Goal: Information Seeking & Learning: Learn about a topic

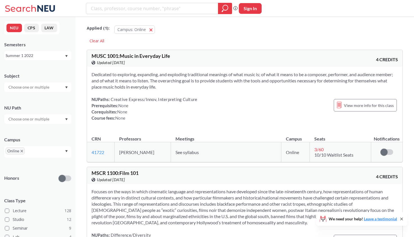
click at [41, 60] on div "NEU CPS LAW Semesters Summer 1 2022 Subject NU Path Campus Online Honors Class …" at bounding box center [38, 127] width 76 height 220
click at [46, 58] on div "Summer 1 2022" at bounding box center [35, 55] width 59 height 6
click at [20, 69] on span "Fall 2025" at bounding box center [15, 68] width 17 height 6
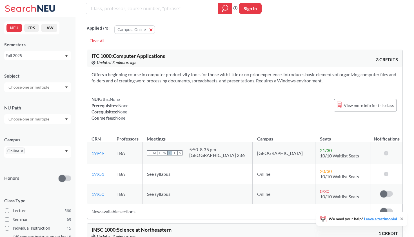
click at [23, 85] on input "text" at bounding box center [29, 87] width 47 height 7
click at [25, 76] on div "Subject" at bounding box center [37, 76] width 67 height 6
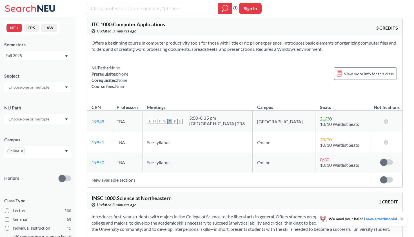
scroll to position [35, 0]
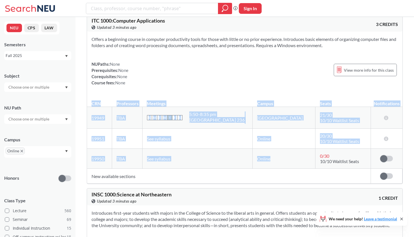
drag, startPoint x: 275, startPoint y: 88, endPoint x: 268, endPoint y: 162, distance: 74.5
click at [268, 162] on div "ITC 1000 : Computer Applications View this course on Banner. Updated 3 minutes …" at bounding box center [245, 98] width 316 height 169
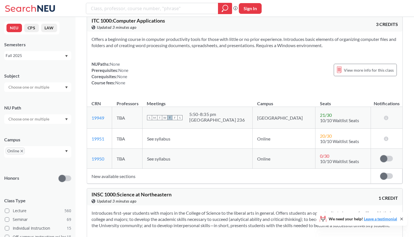
click at [242, 73] on div "NUPaths: None Prerequisites: None Corequisites: None Course fees: None View mor…" at bounding box center [245, 73] width 307 height 25
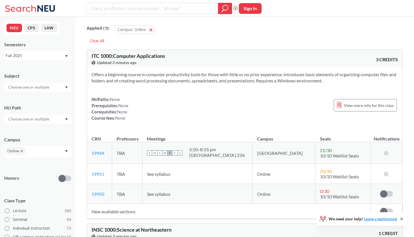
scroll to position [0, 0]
click at [95, 42] on div "Clear All" at bounding box center [97, 41] width 20 height 8
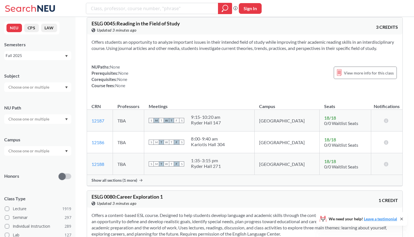
scroll to position [8, 0]
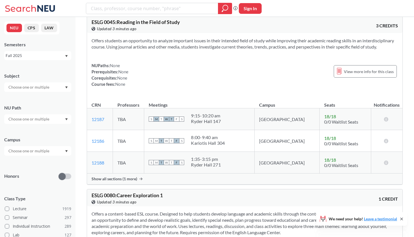
click at [28, 145] on div "Campus" at bounding box center [37, 143] width 67 height 25
click at [30, 152] on input "text" at bounding box center [29, 150] width 47 height 7
click at [33, 175] on div "Online ( 688 )" at bounding box center [37, 178] width 67 height 15
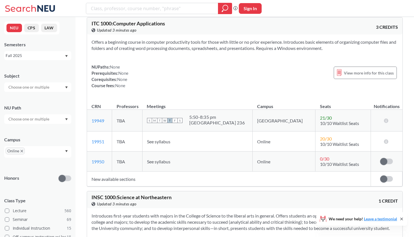
click at [237, 83] on div "NUPaths: None Prerequisites: None Corequisites: None Course fees: None View mor…" at bounding box center [245, 76] width 307 height 25
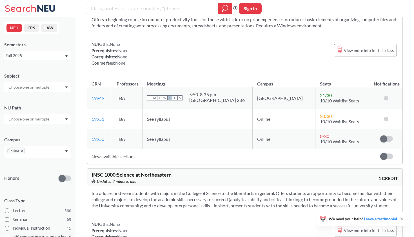
scroll to position [56, 0]
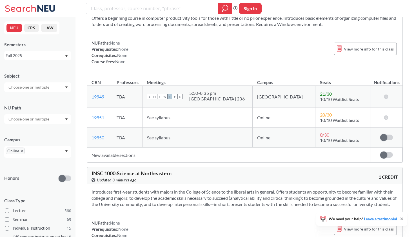
click at [35, 116] on div at bounding box center [37, 119] width 67 height 10
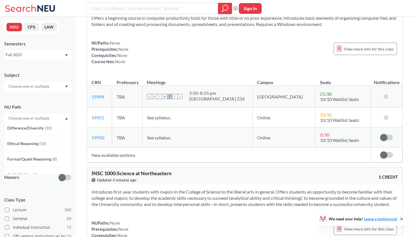
scroll to position [125, 0]
click at [34, 147] on span "Ethical Reasoning" at bounding box center [23, 145] width 32 height 6
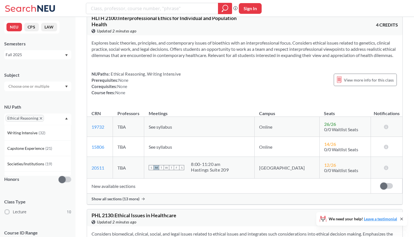
scroll to position [649, 0]
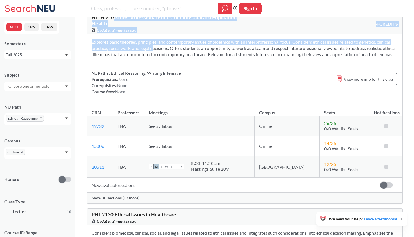
drag, startPoint x: 115, startPoint y: 21, endPoint x: 146, endPoint y: 53, distance: 44.6
click at [146, 53] on div "HLTH 2100 : Interprofessional Ethics for Individual and Population Health View …" at bounding box center [245, 107] width 316 height 192
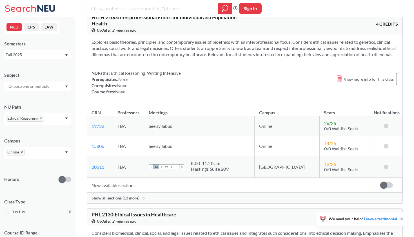
click at [147, 57] on section "Explores basic theories, principles, and contemporary issues of bioethics with …" at bounding box center [245, 48] width 307 height 19
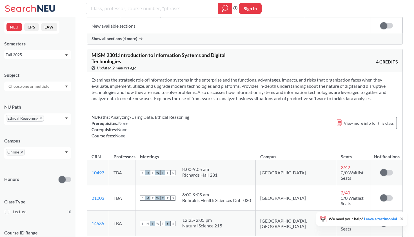
scroll to position [1140, 0]
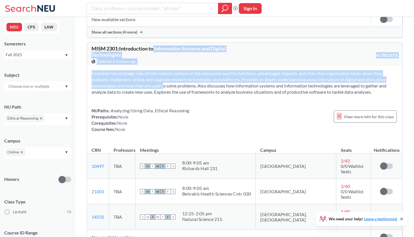
drag, startPoint x: 154, startPoint y: 62, endPoint x: 155, endPoint y: 99, distance: 36.9
click at [154, 98] on div "MISM 2301 : Introduction to Information Systems and Digital Technologies View t…" at bounding box center [245, 148] width 316 height 213
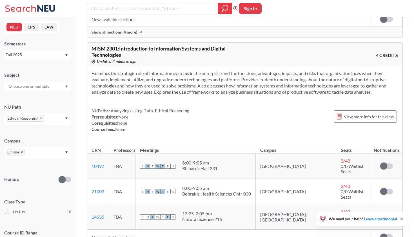
click at [39, 119] on span "Ethical Reasoning" at bounding box center [25, 118] width 38 height 7
click at [41, 118] on icon "X to remove pill" at bounding box center [41, 118] width 3 height 3
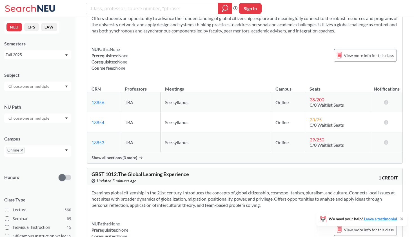
click at [41, 124] on div "Subject NU Path Campus Online Honors Class Type Lecture 560 Seminar 69 Individu…" at bounding box center [37, 195] width 67 height 258
click at [41, 118] on input "text" at bounding box center [29, 118] width 47 height 7
click at [35, 142] on div "Creative Express/Innov ( 12 )" at bounding box center [37, 136] width 67 height 15
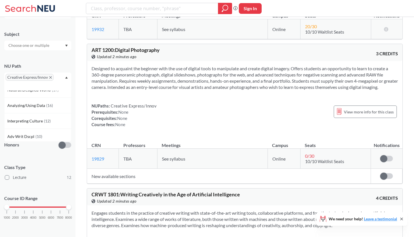
scroll to position [151, 0]
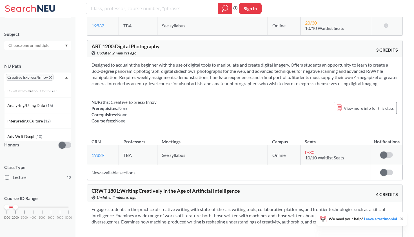
drag, startPoint x: 67, startPoint y: 207, endPoint x: 15, endPoint y: 207, distance: 51.3
click at [15, 207] on div at bounding box center [15, 206] width 5 height 5
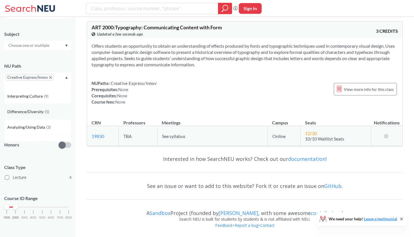
scroll to position [35, 0]
click at [34, 110] on span "Difference/Diversity" at bounding box center [25, 110] width 37 height 6
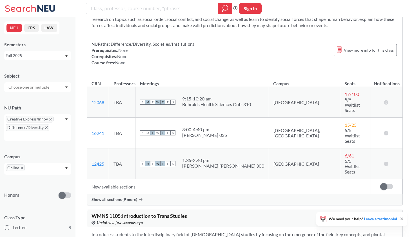
click at [25, 90] on input "text" at bounding box center [29, 87] width 47 height 7
click at [27, 80] on div "Subject ART ( 2 ) Art - CPS CMN ( 1 ) Communicatn Studies - CPS CRWT ( 1 ) Crea…" at bounding box center [37, 79] width 67 height 25
click at [28, 59] on div "Fall 2025" at bounding box center [37, 55] width 67 height 9
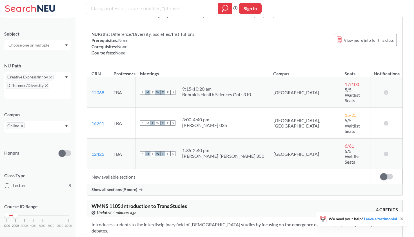
scroll to position [248, 0]
